Goal: Task Accomplishment & Management: Use online tool/utility

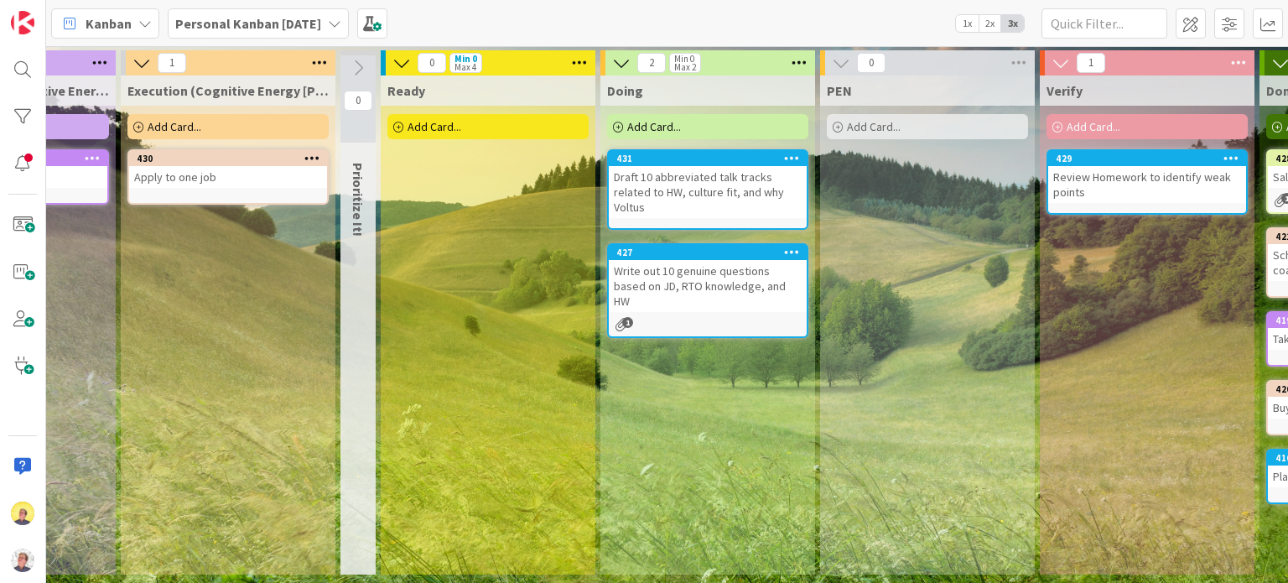
scroll to position [0, 720]
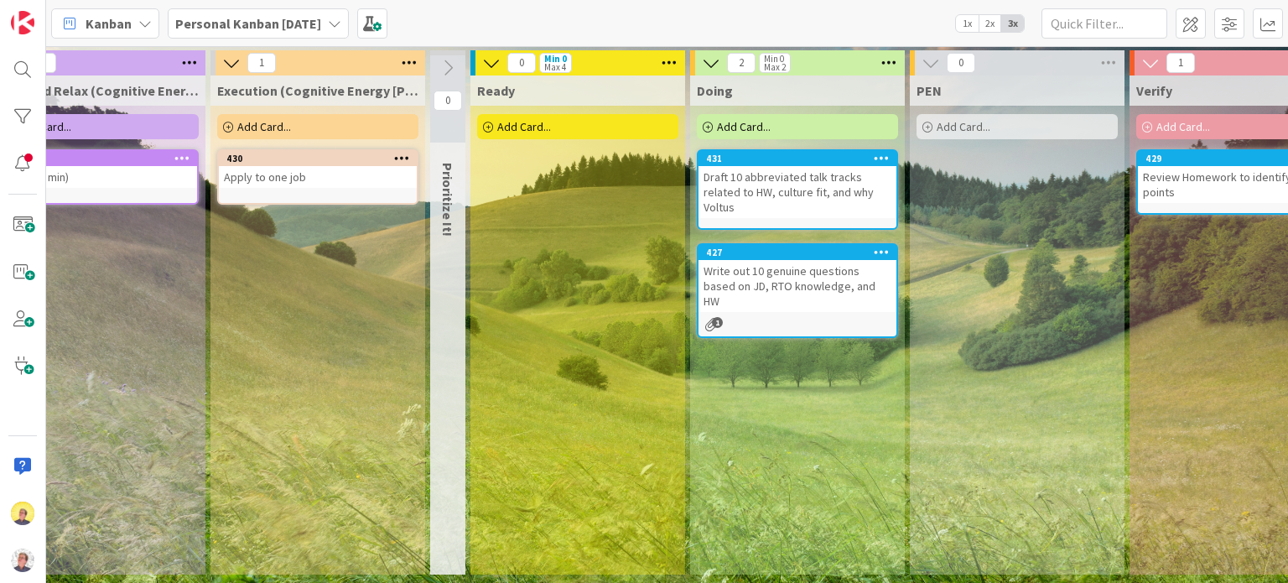
click at [322, 189] on link "430 Apply to one job" at bounding box center [317, 176] width 201 height 55
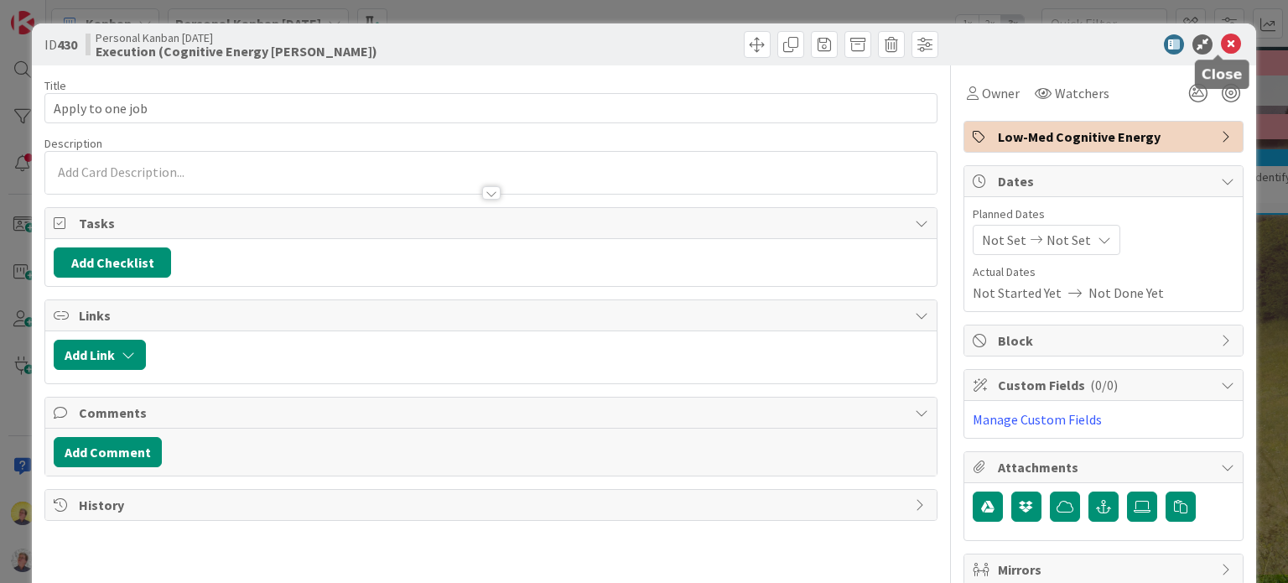
click at [1222, 51] on icon at bounding box center [1231, 44] width 20 height 20
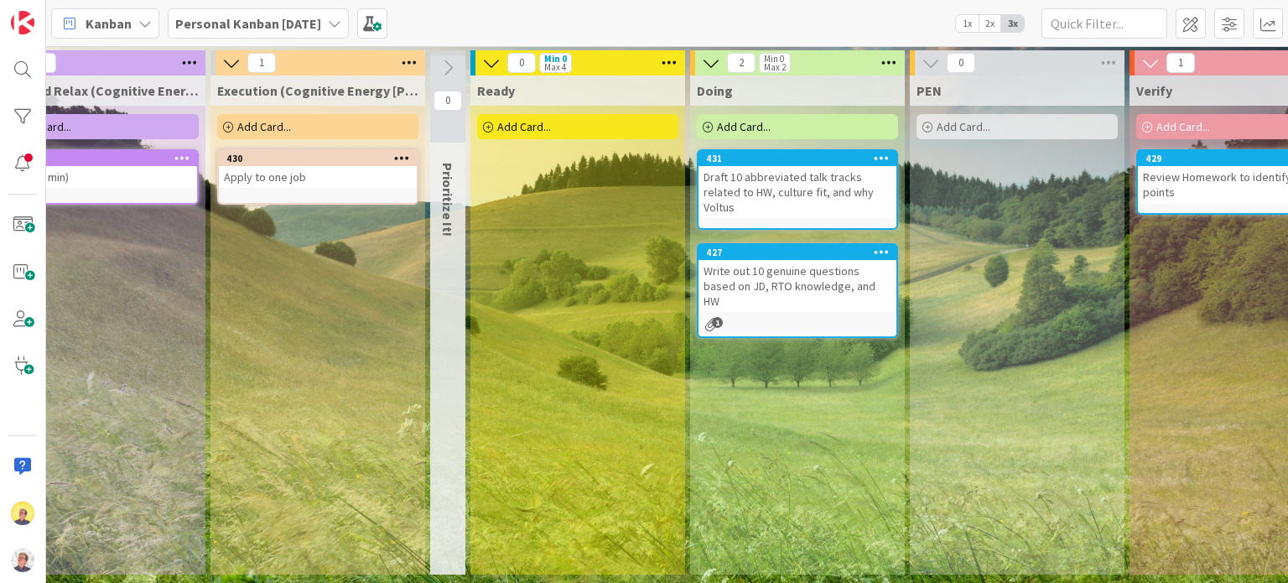
click at [741, 436] on div "Doing Add Card... 431 Draft 10 abbreviated talk tracks related to HW, culture f…" at bounding box center [797, 324] width 215 height 499
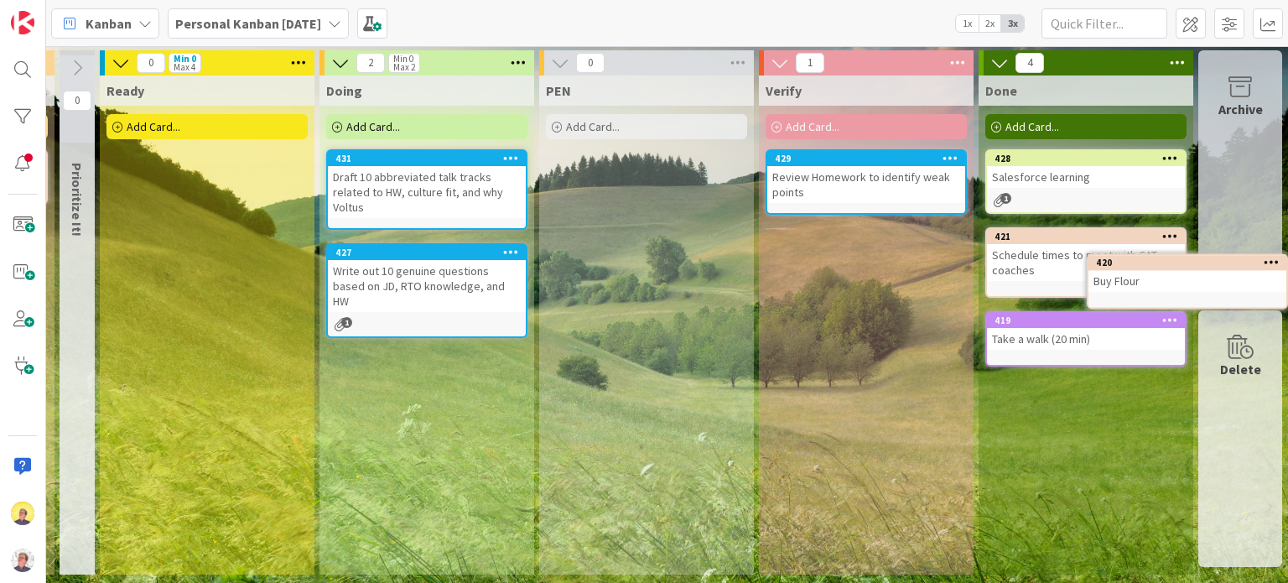
scroll to position [0, 1104]
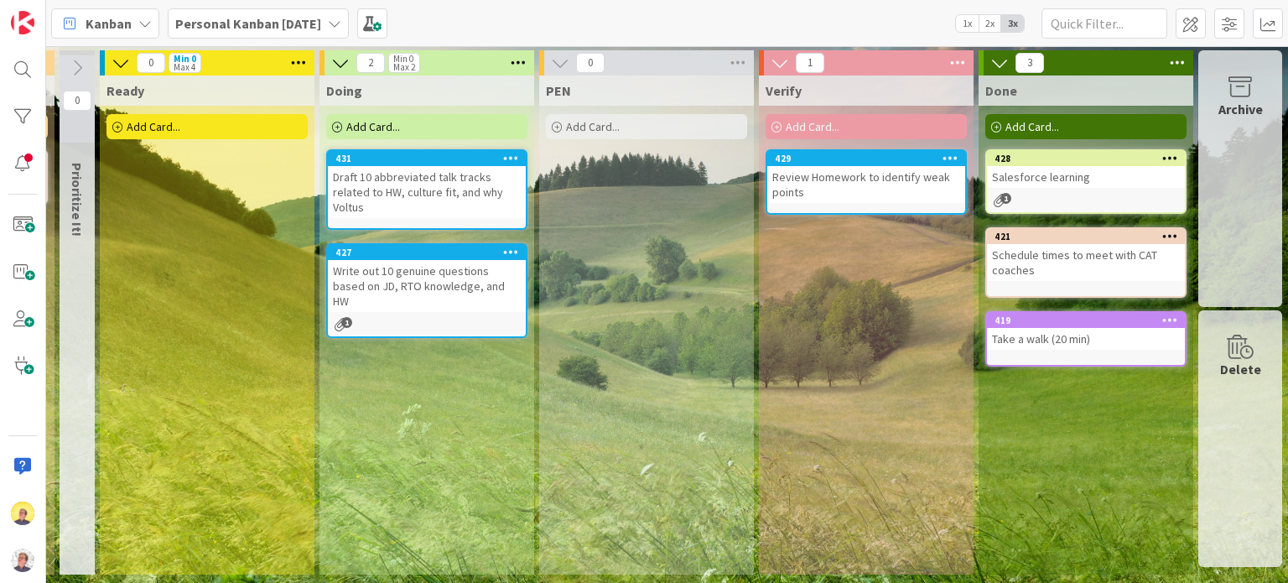
click at [1246, 146] on div "Archive" at bounding box center [1240, 178] width 84 height 257
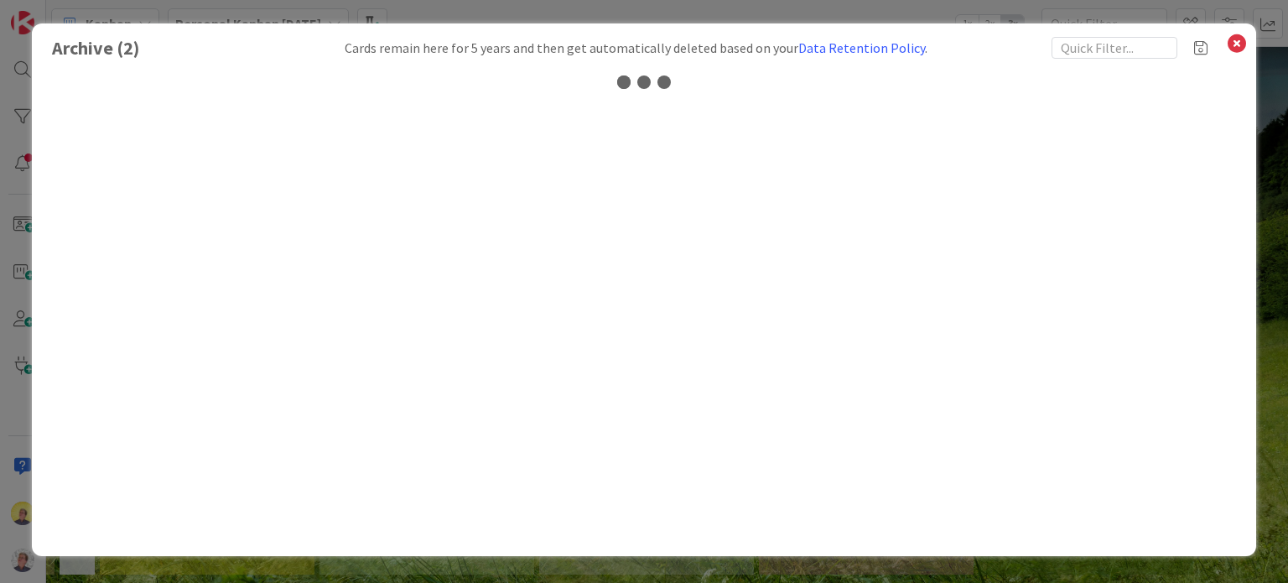
scroll to position [0, 1091]
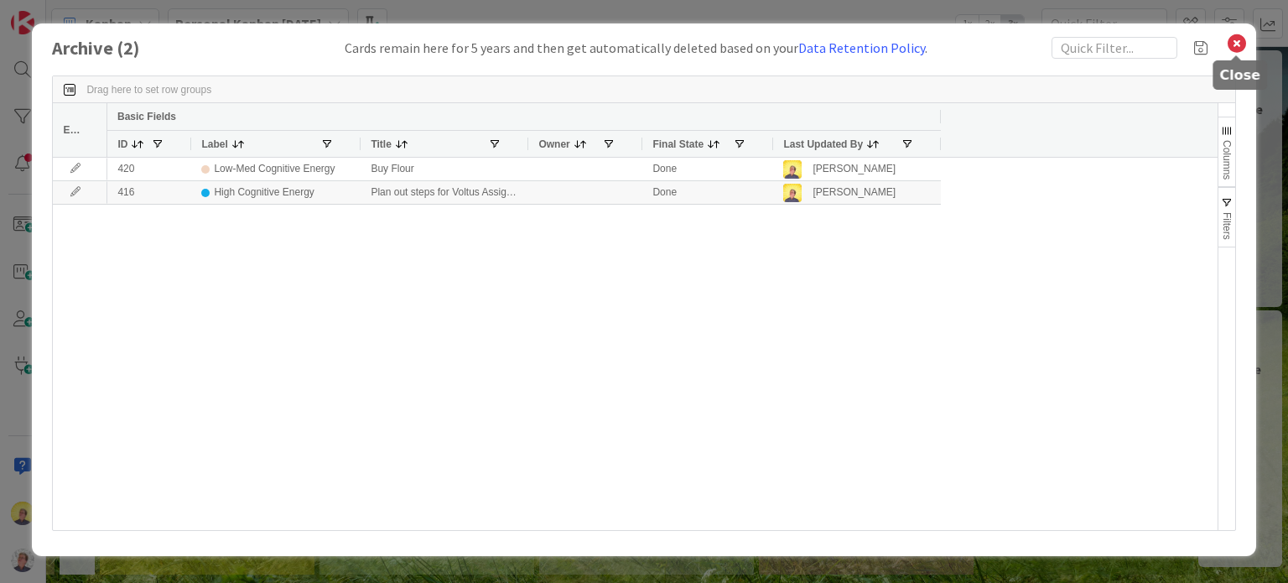
click at [1235, 44] on icon at bounding box center [1237, 43] width 22 height 23
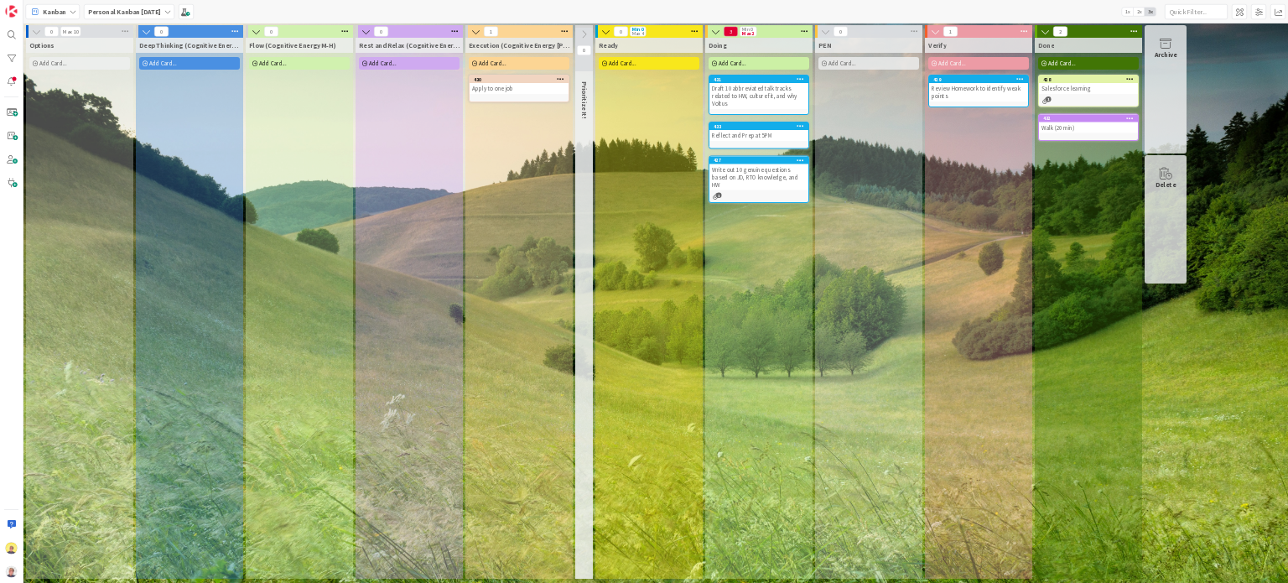
scroll to position [0, 0]
drag, startPoint x: 1287, startPoint y: 2, endPoint x: 1729, endPoint y: 776, distance: 892.0
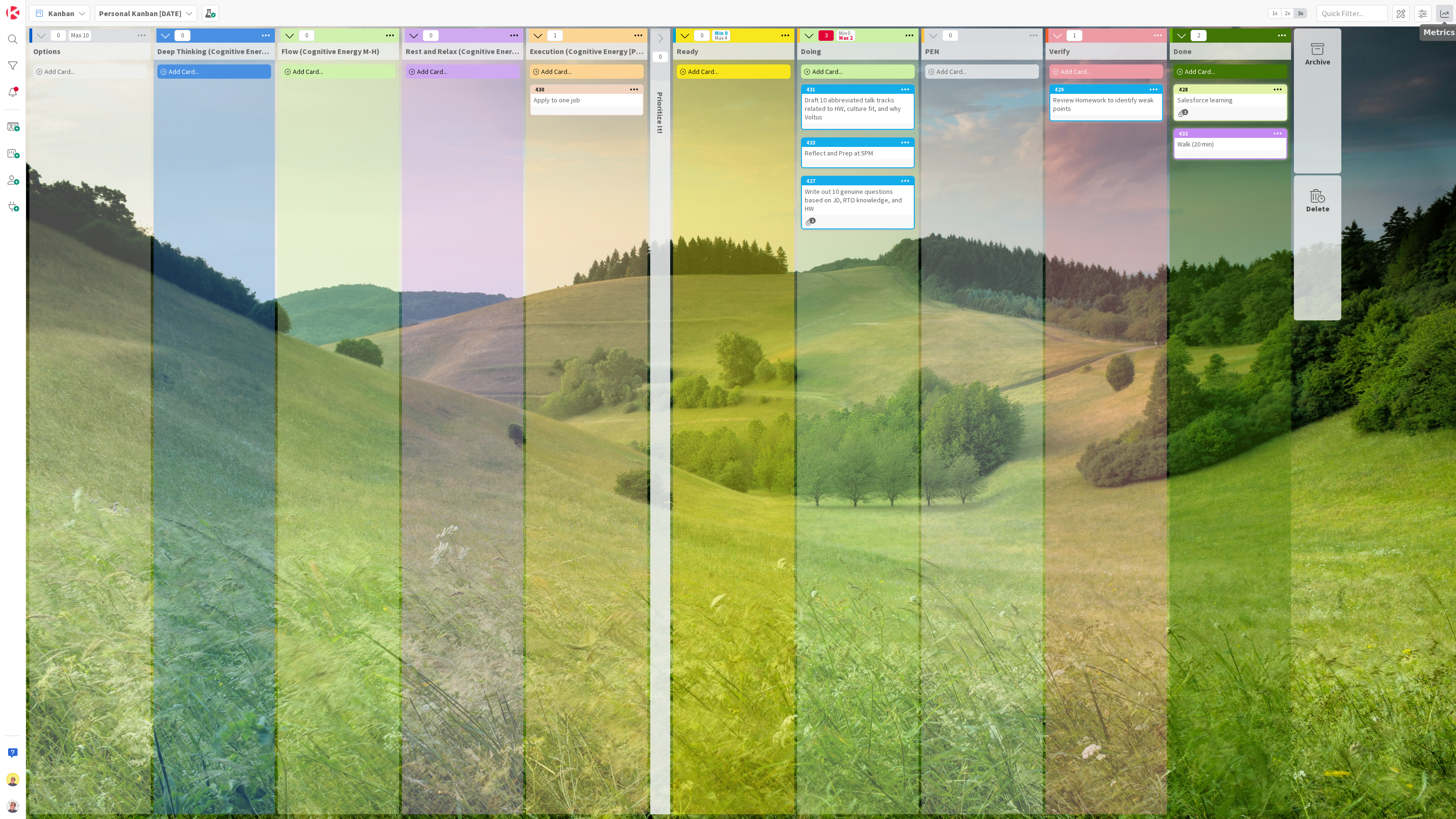
click at [727, 16] on span at bounding box center [1445, 13] width 17 height 17
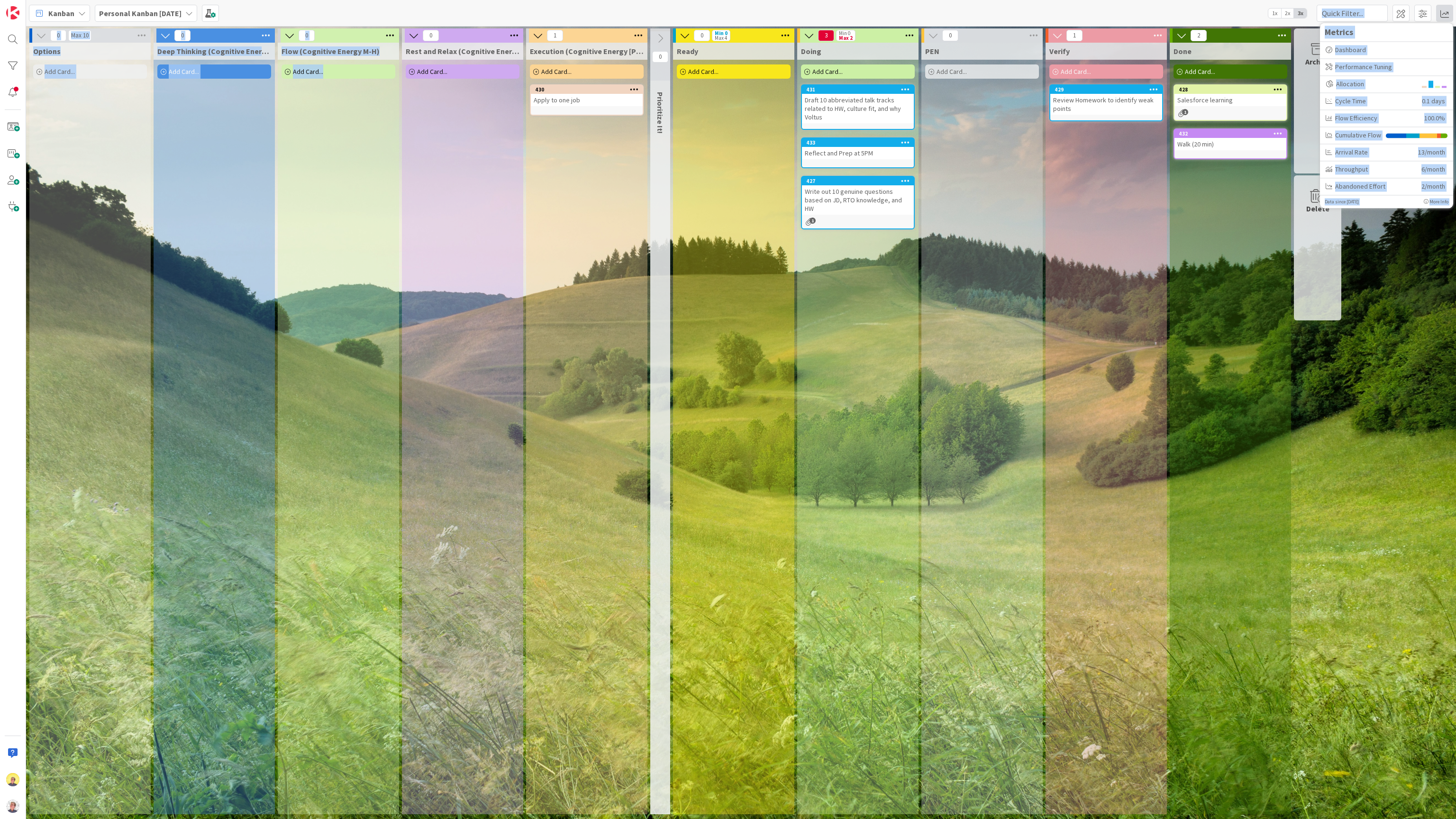
drag, startPoint x: 345, startPoint y: 17, endPoint x: 339, endPoint y: 62, distance: 45.4
click at [339, 62] on div "Kanban Personal Kanban [DATE] 1x 2x 3x Metrics Dashboard Performance Tuning All…" at bounding box center [741, 409] width 1430 height 819
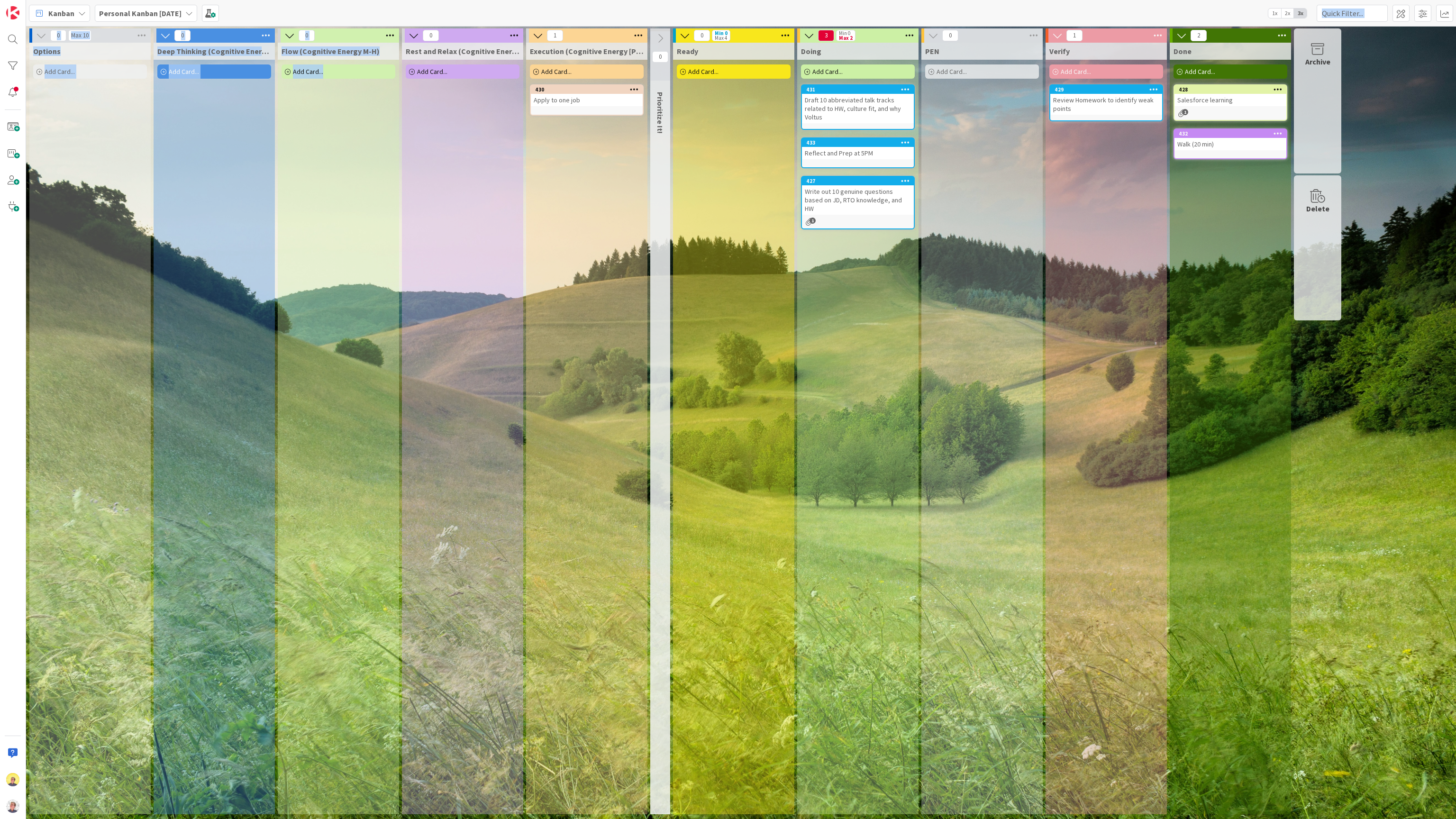
click at [727, 12] on span "1x" at bounding box center [1275, 13] width 13 height 10
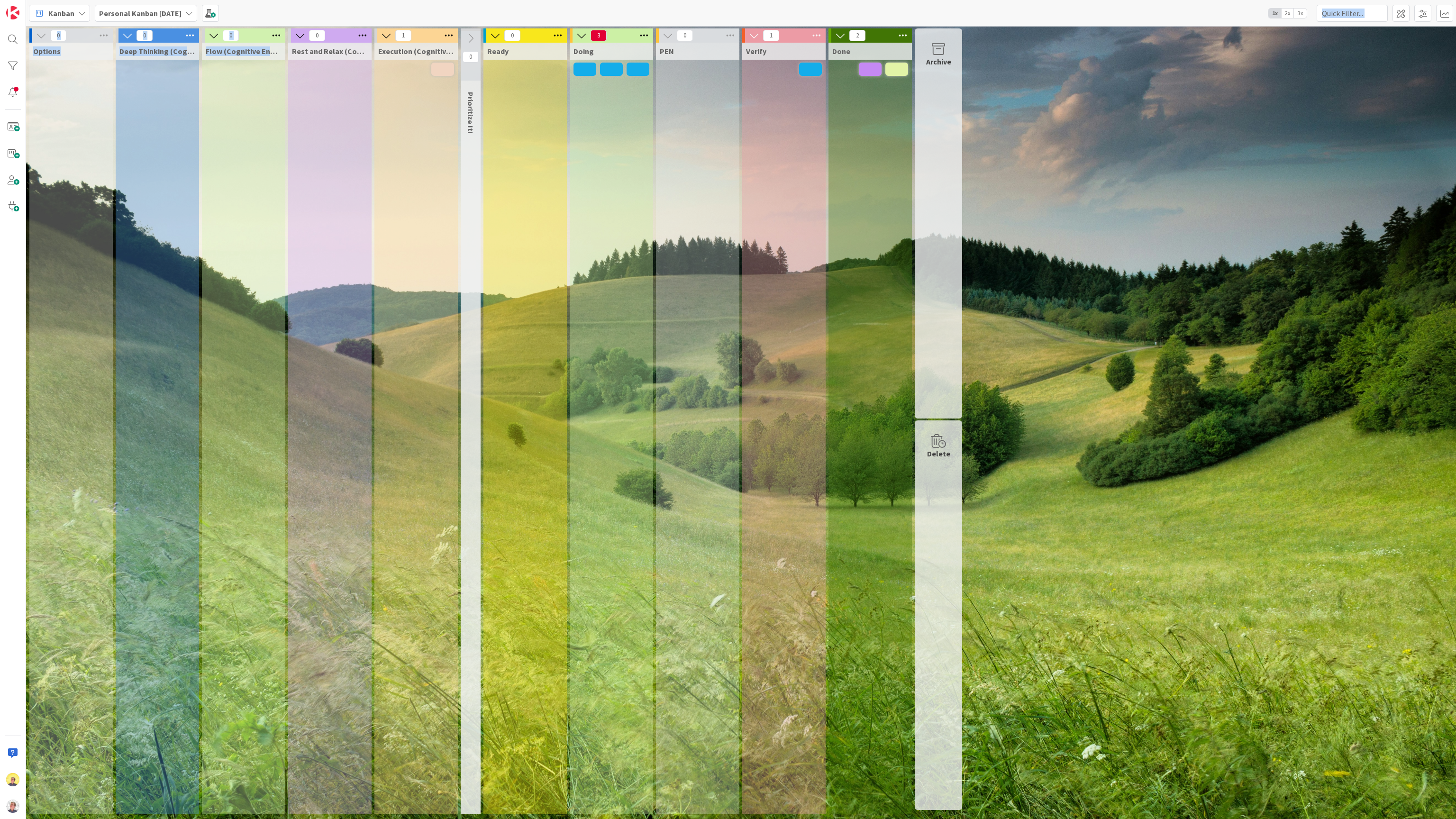
click at [727, 13] on span "3x" at bounding box center [1300, 13] width 13 height 10
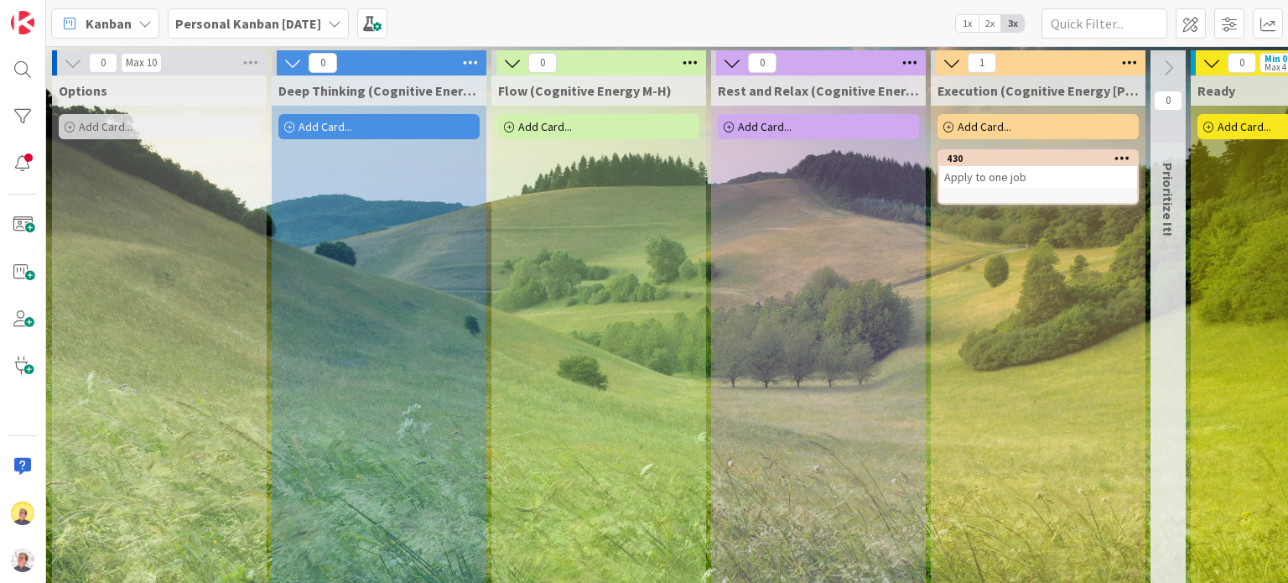
drag, startPoint x: 2180, startPoint y: 1, endPoint x: 648, endPoint y: 336, distance: 1568.3
